Goal: Task Accomplishment & Management: Use online tool/utility

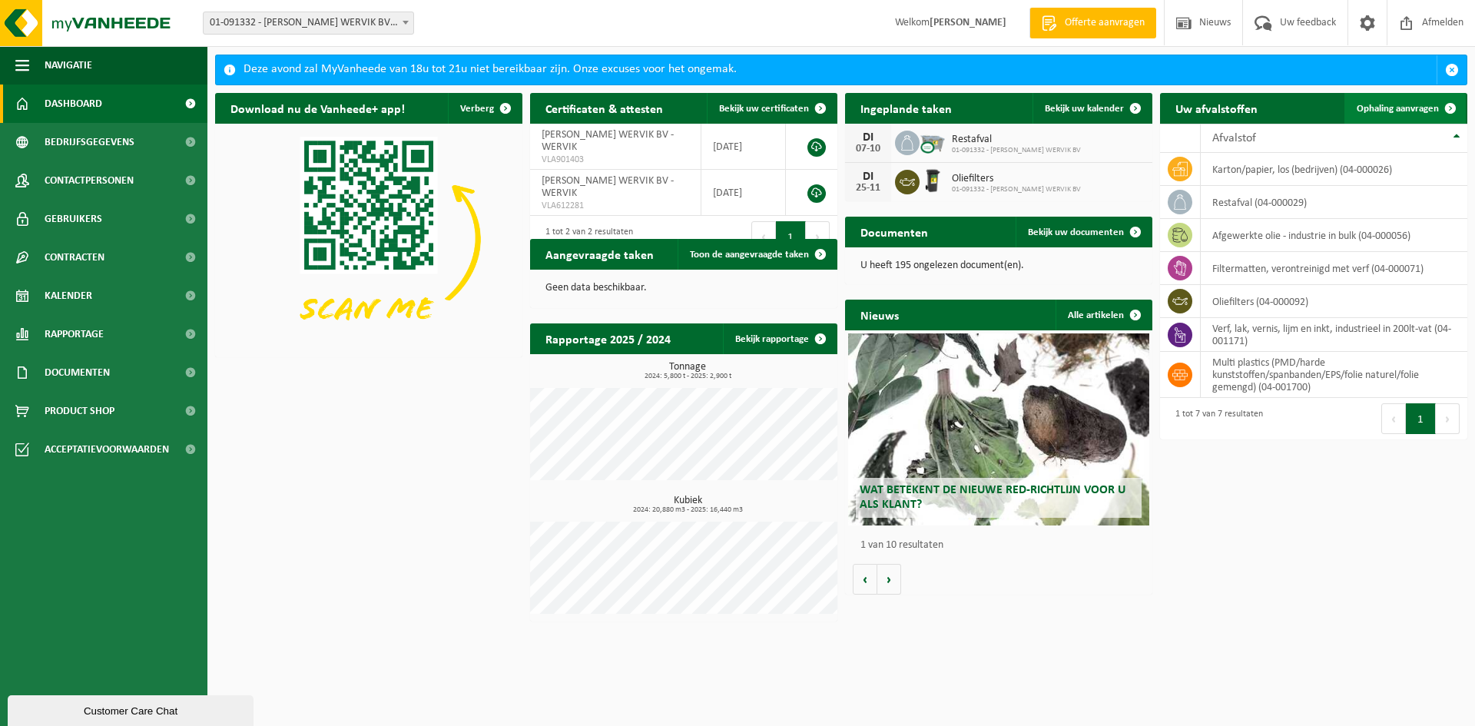
click at [1392, 112] on span "Ophaling aanvragen" at bounding box center [1398, 109] width 82 height 10
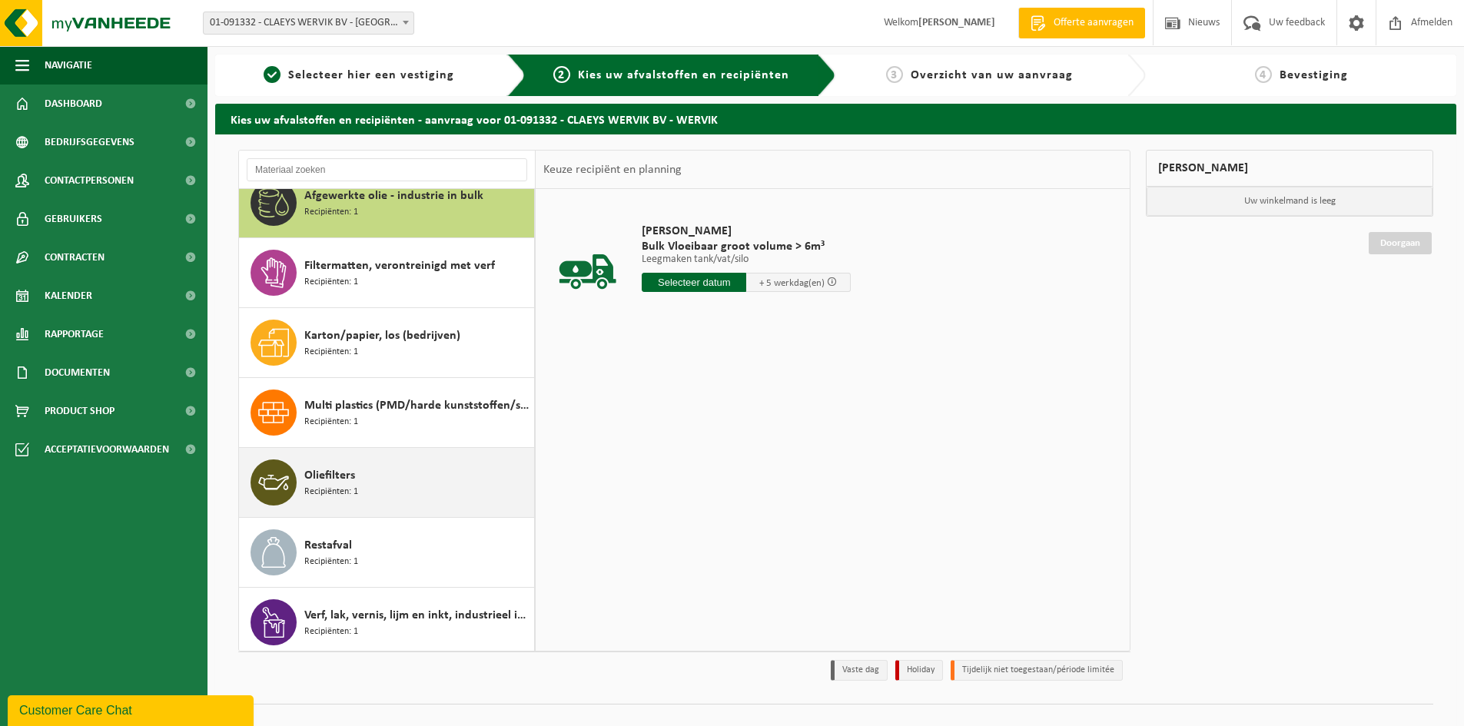
scroll to position [27, 0]
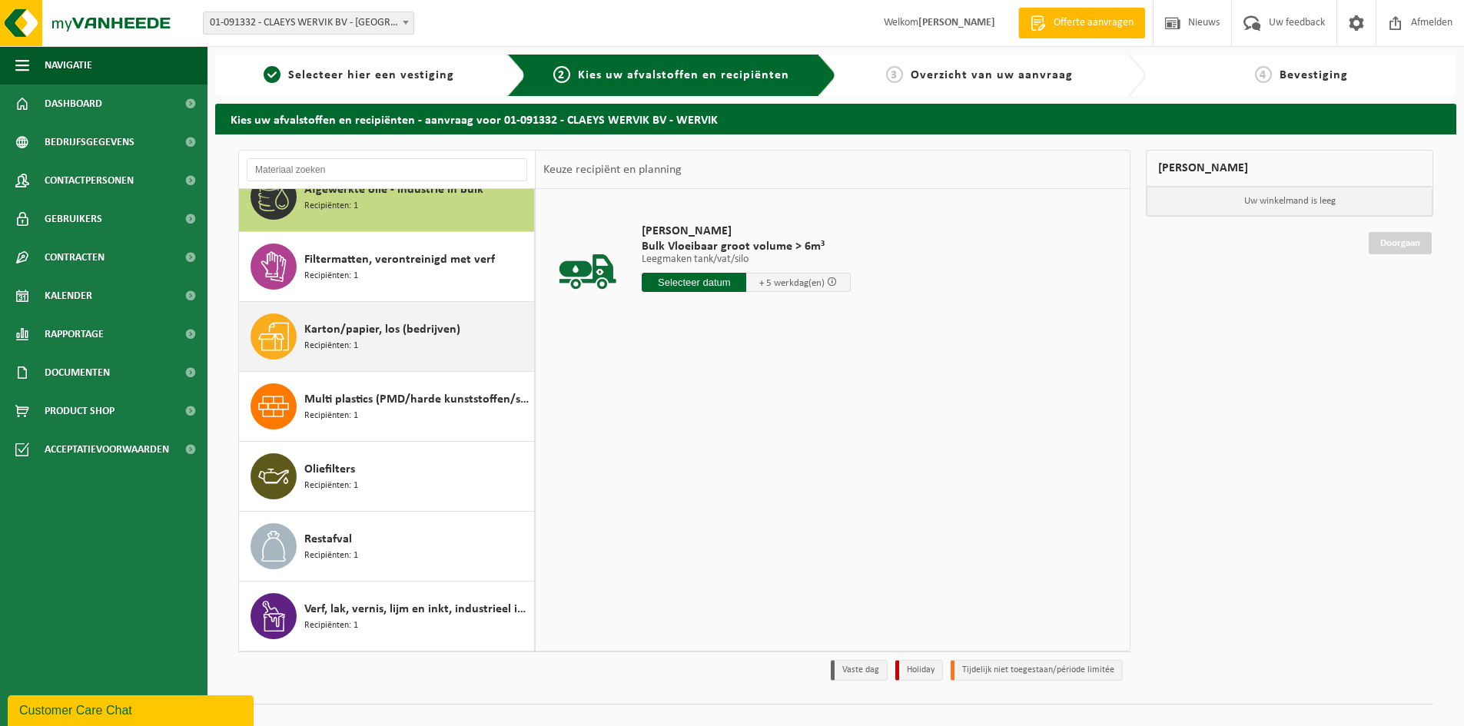
click at [306, 330] on span "Karton/papier, los (bedrijven)" at bounding box center [382, 329] width 156 height 18
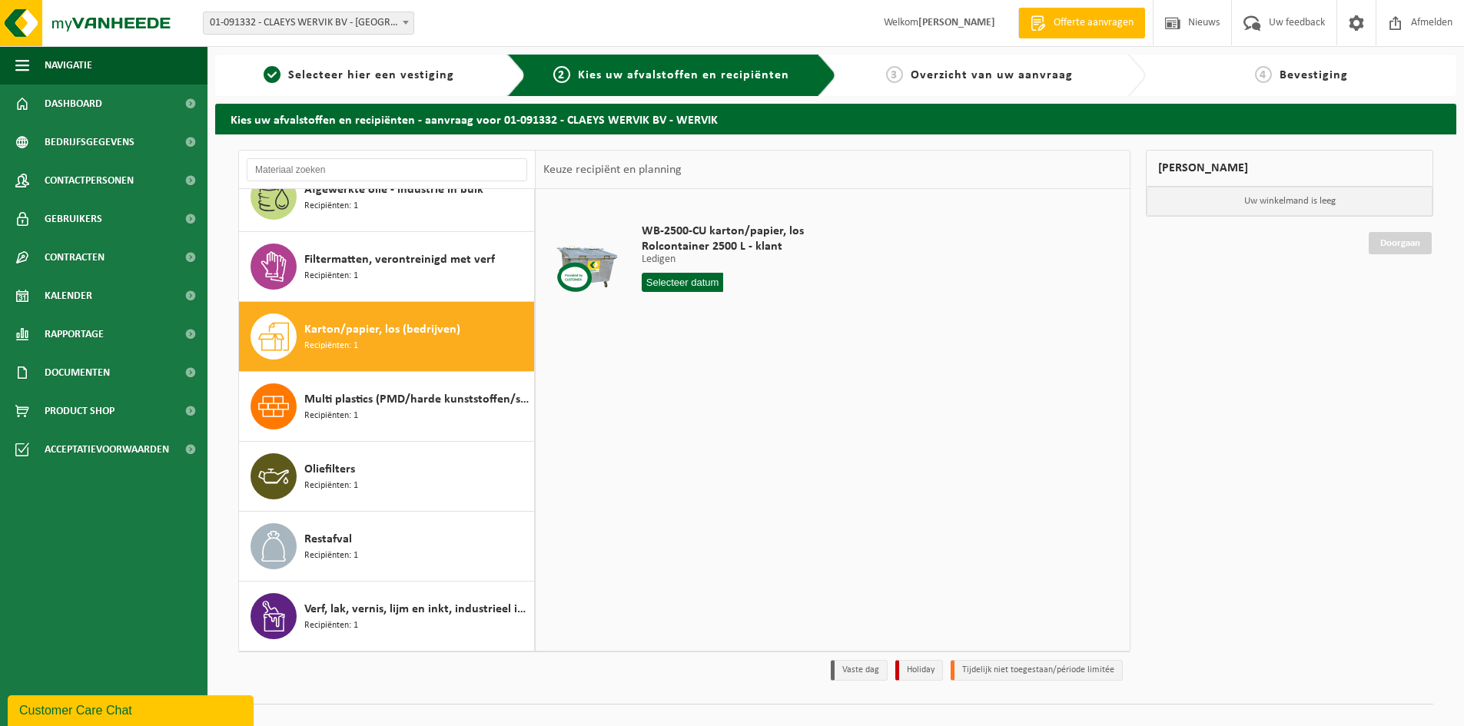
click at [685, 283] on input "text" at bounding box center [682, 282] width 81 height 19
click at [652, 440] on div "22" at bounding box center [655, 443] width 27 height 25
type input "Van [DATE]"
click at [678, 347] on button "In winkelmand" at bounding box center [685, 340] width 85 height 25
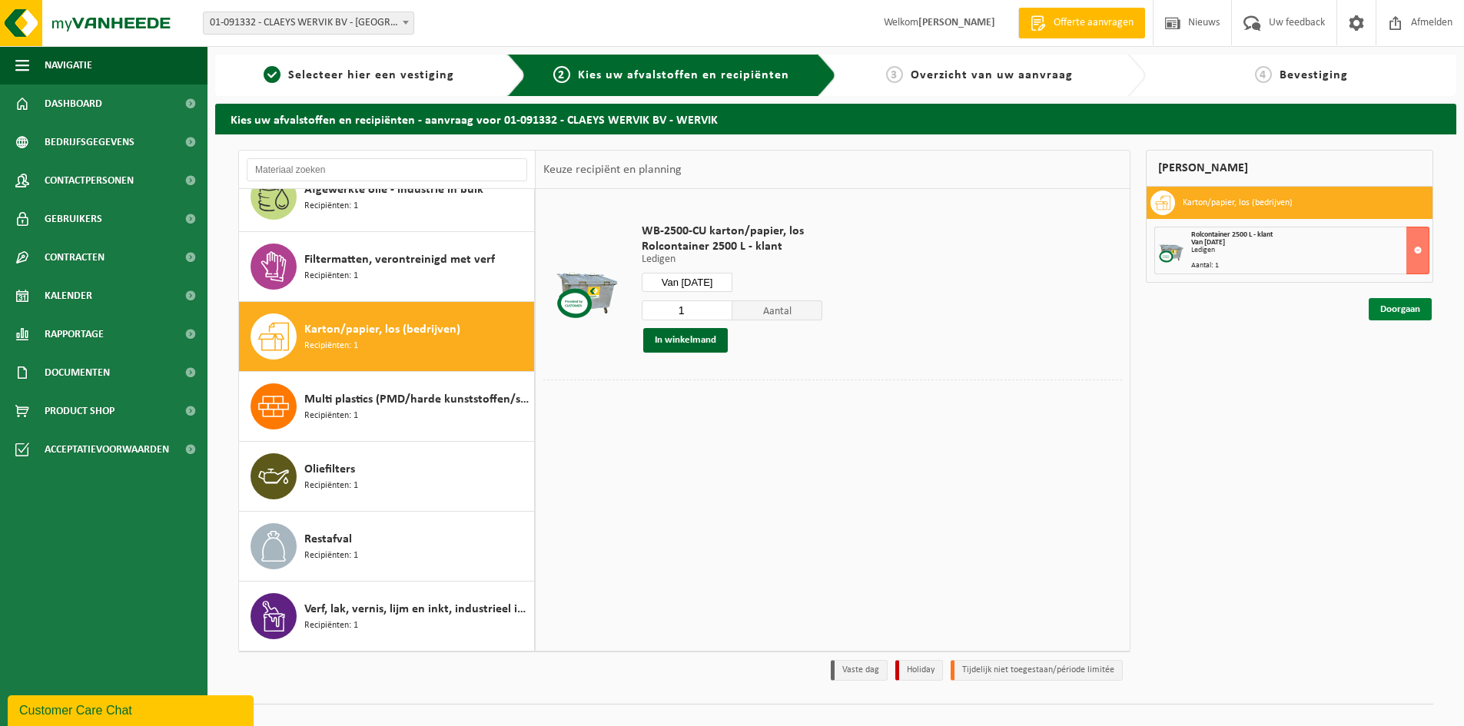
click at [1396, 312] on link "Doorgaan" at bounding box center [1399, 309] width 63 height 22
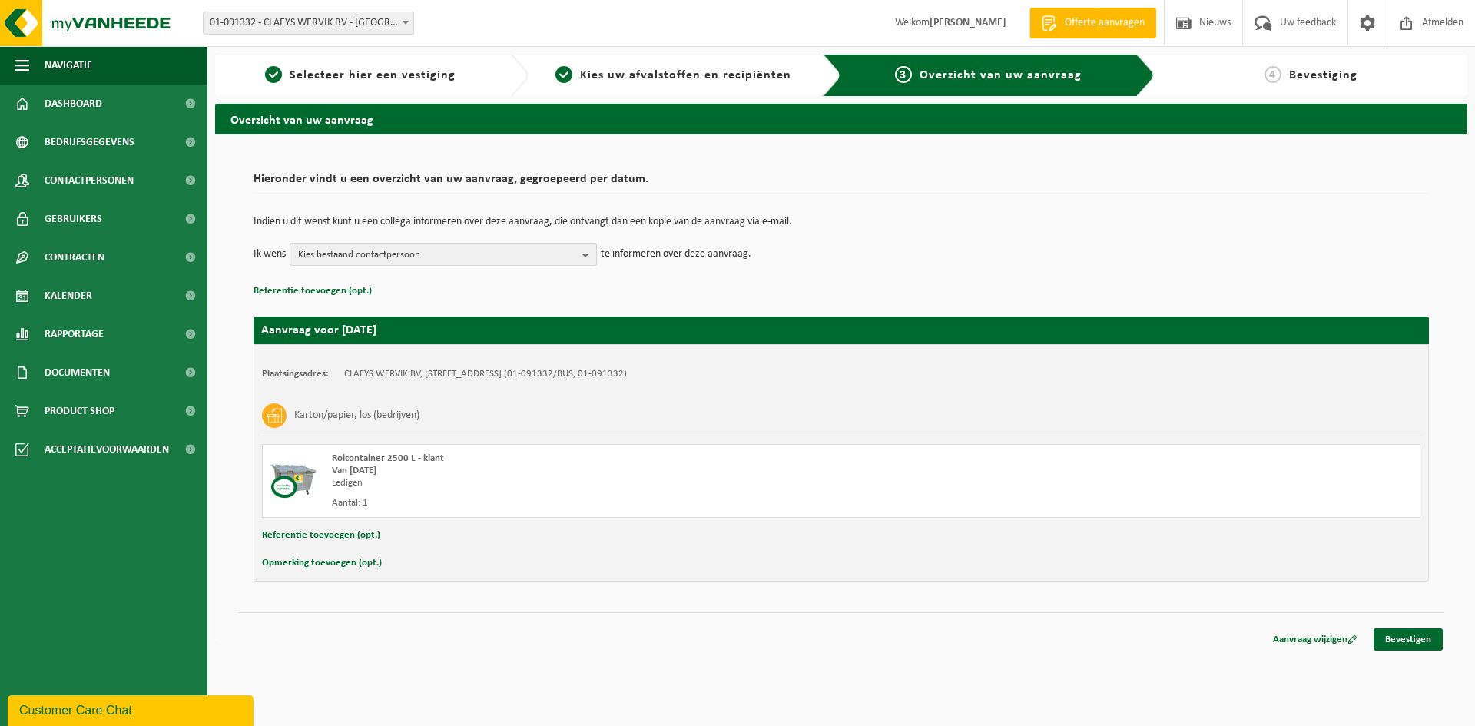
click at [589, 257] on b "button" at bounding box center [589, 255] width 14 height 22
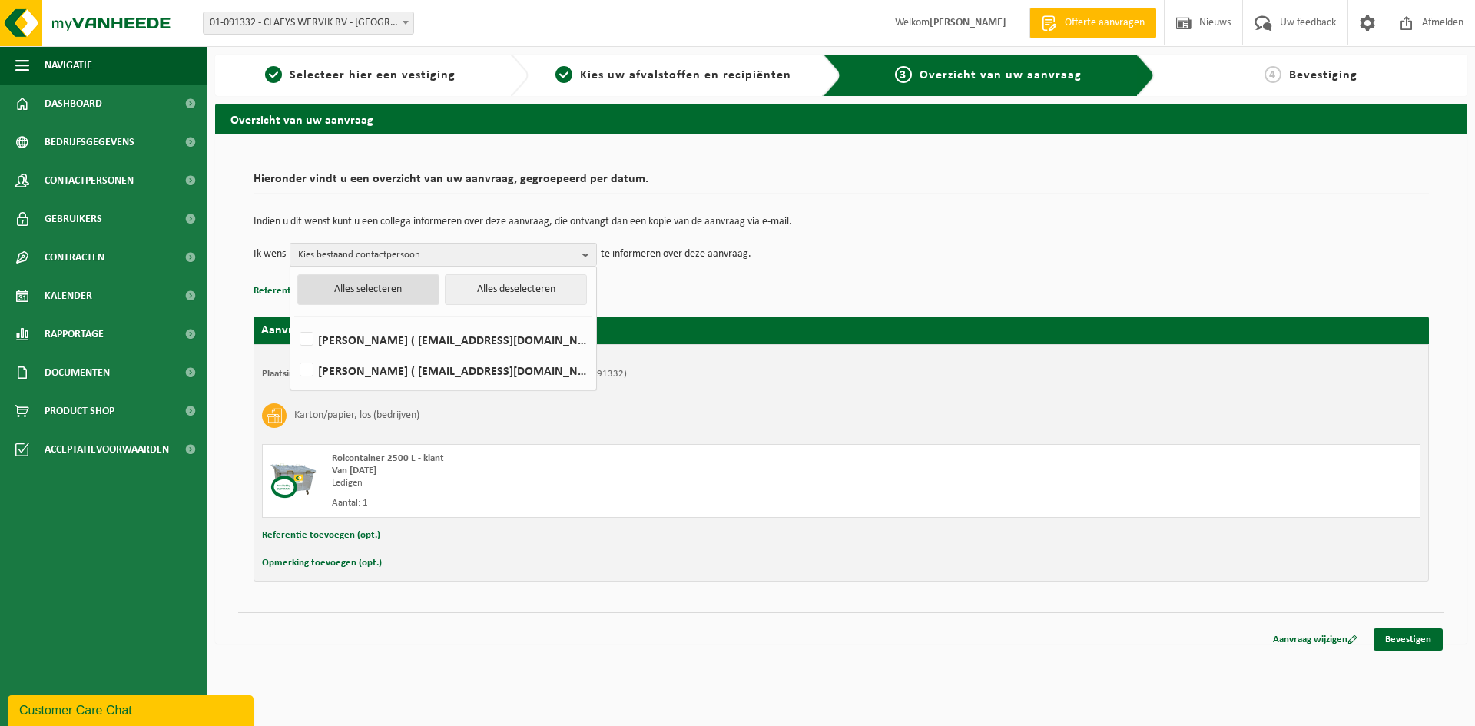
click at [390, 296] on button "Alles selecteren" at bounding box center [368, 289] width 142 height 31
checkbox input "true"
click at [1406, 639] on link "Bevestigen" at bounding box center [1408, 640] width 69 height 22
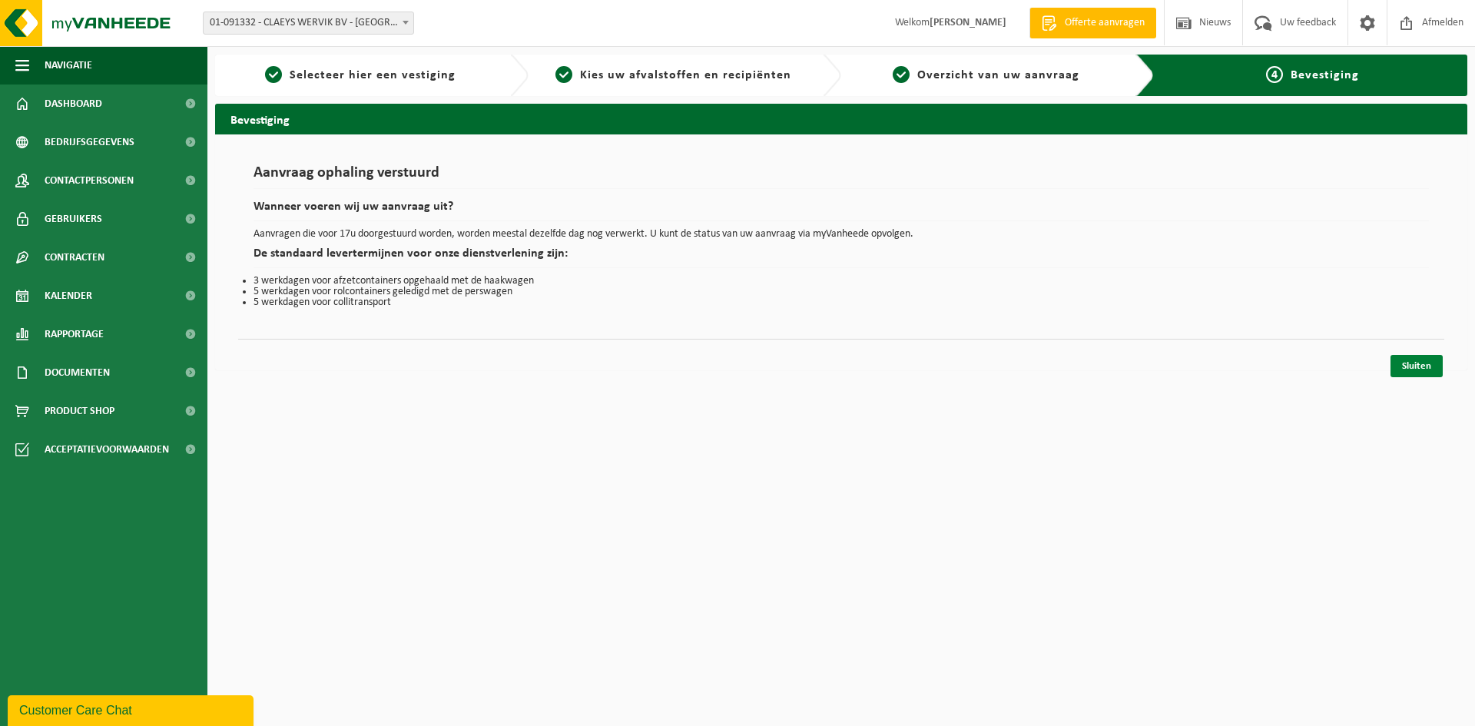
click at [1408, 363] on link "Sluiten" at bounding box center [1417, 366] width 52 height 22
